Goal: Navigation & Orientation: Understand site structure

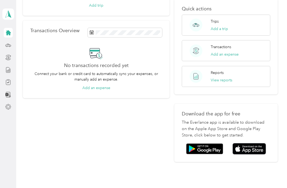
scroll to position [79, 0]
click at [263, 143] on img at bounding box center [249, 148] width 33 height 11
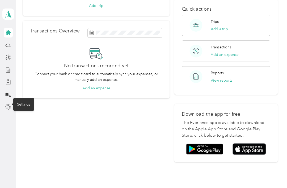
click at [8, 109] on icon at bounding box center [8, 107] width 6 height 6
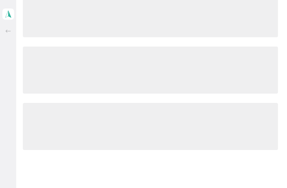
scroll to position [57, 0]
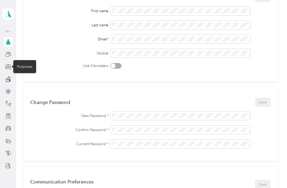
click at [6, 69] on icon at bounding box center [8, 68] width 5 height 2
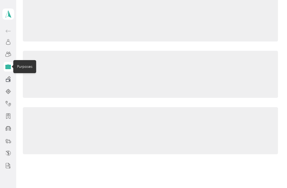
scroll to position [5, 0]
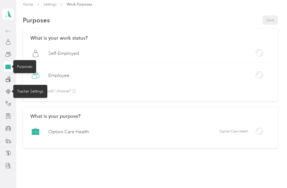
click at [7, 94] on icon at bounding box center [8, 91] width 6 height 6
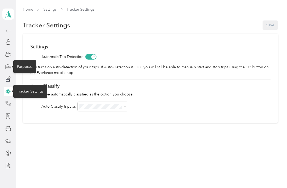
click at [10, 116] on icon at bounding box center [8, 116] width 6 height 6
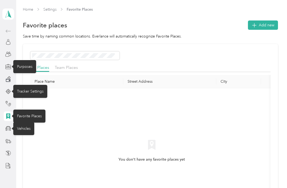
click at [8, 130] on icon at bounding box center [8, 128] width 6 height 6
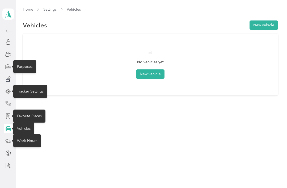
click at [8, 142] on icon at bounding box center [8, 141] width 5 height 3
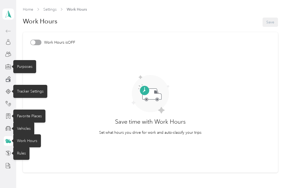
click at [8, 155] on icon at bounding box center [8, 153] width 6 height 6
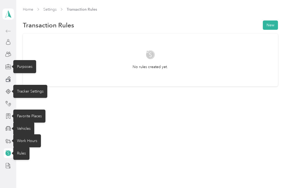
click at [4, 170] on div at bounding box center [8, 166] width 9 height 10
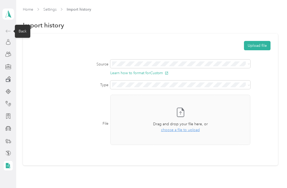
click at [5, 31] on span at bounding box center [8, 31] width 9 height 6
